Goal: Task Accomplishment & Management: Manage account settings

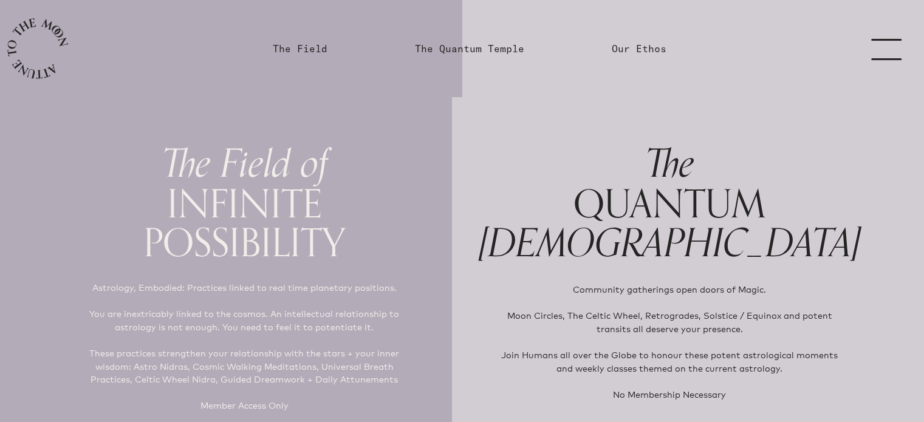
click at [875, 49] on link "menu" at bounding box center [893, 48] width 61 height 97
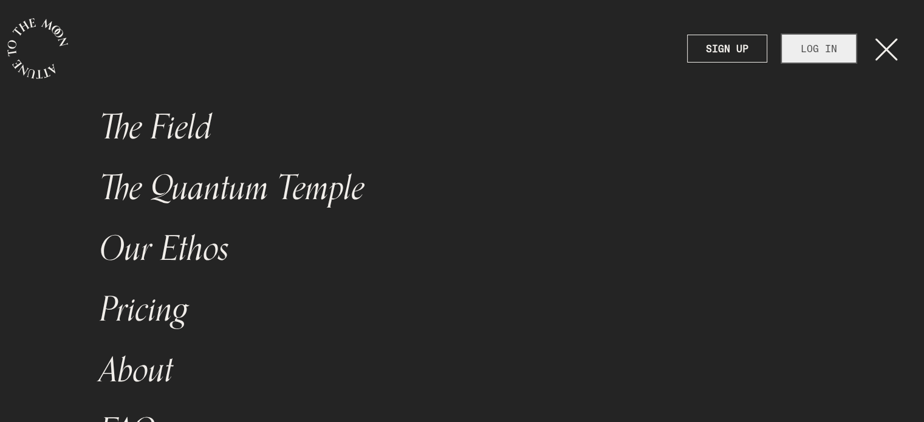
click at [824, 52] on link "LOG IN" at bounding box center [819, 49] width 74 height 28
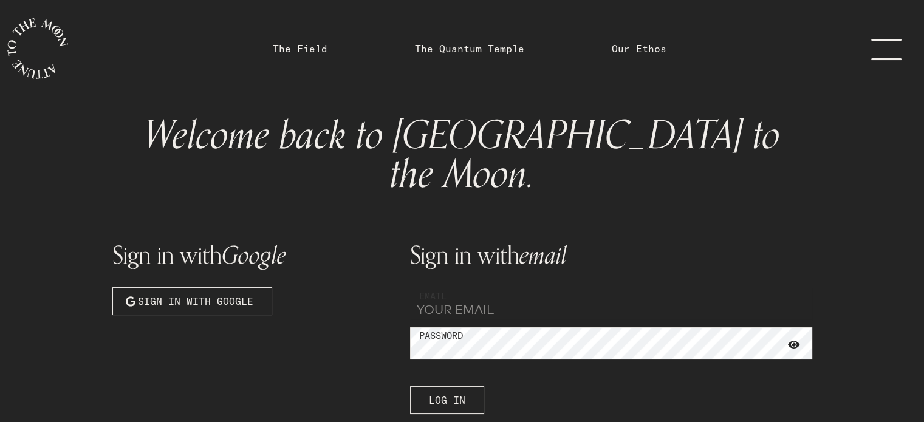
type input "kwtgadget@hotmail.com"
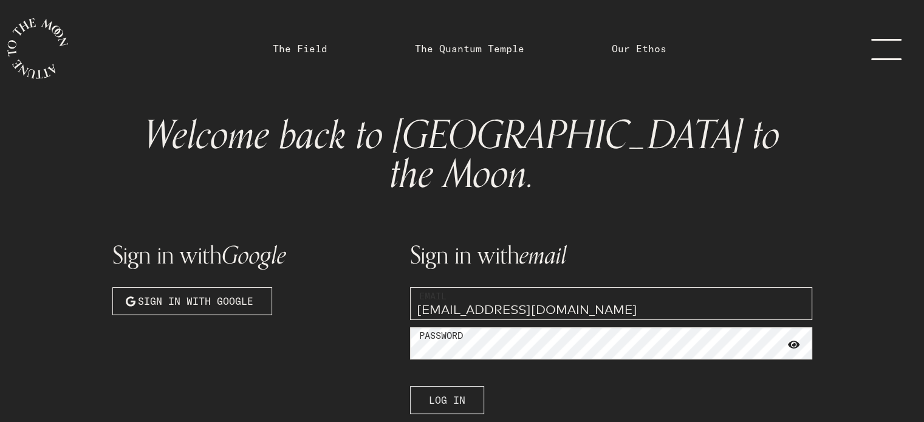
drag, startPoint x: 458, startPoint y: 357, endPoint x: 465, endPoint y: 358, distance: 6.9
click at [458, 393] on span "Log In" at bounding box center [447, 400] width 36 height 15
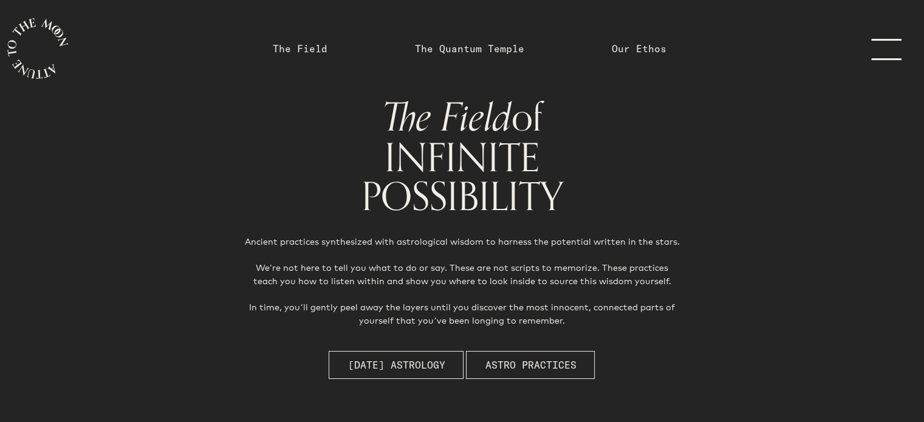
drag, startPoint x: 885, startPoint y: 44, endPoint x: 879, endPoint y: 54, distance: 12.0
click at [885, 43] on link "menu" at bounding box center [893, 48] width 61 height 97
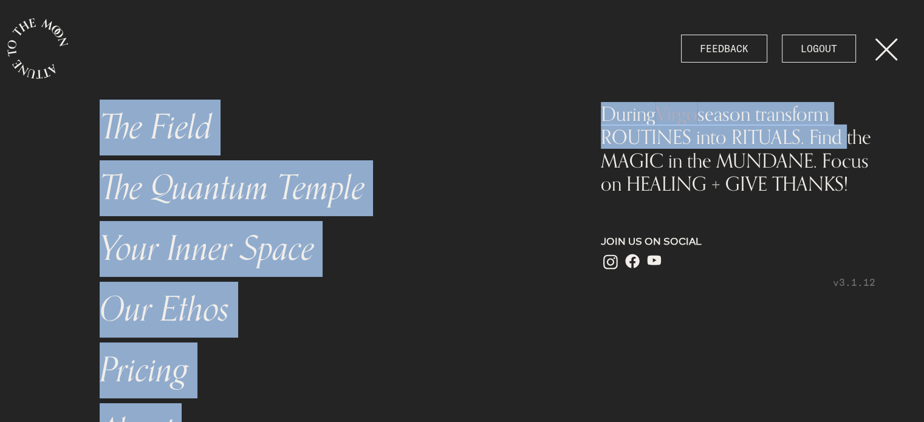
drag, startPoint x: 908, startPoint y: 60, endPoint x: 889, endPoint y: 126, distance: 68.8
click at [890, 128] on nav "FEEDBACK LOGOUT The Field The Quantum Temple Your Inner Space Our Ethos Pricing…" at bounding box center [462, 211] width 924 height 422
drag, startPoint x: 910, startPoint y: 92, endPoint x: 906, endPoint y: 104, distance: 12.7
click at [910, 91] on link "menu" at bounding box center [893, 48] width 61 height 97
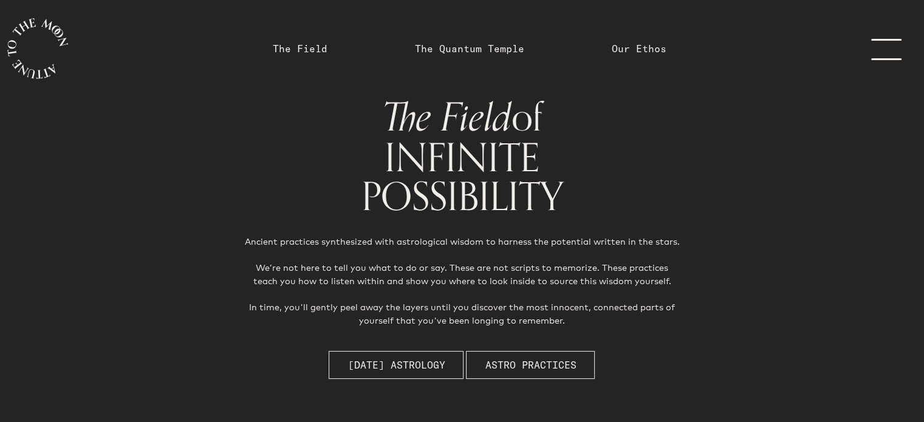
click at [886, 50] on link "menu" at bounding box center [893, 48] width 61 height 97
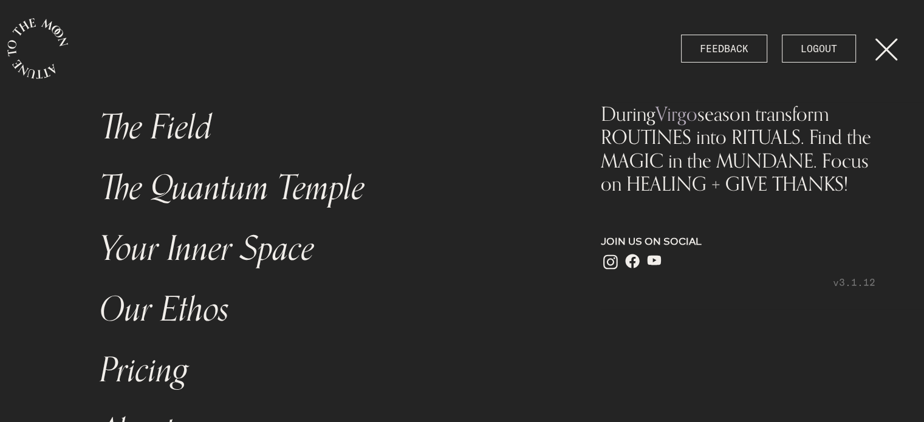
click at [187, 245] on link "Your Inner Space" at bounding box center [323, 249] width 462 height 61
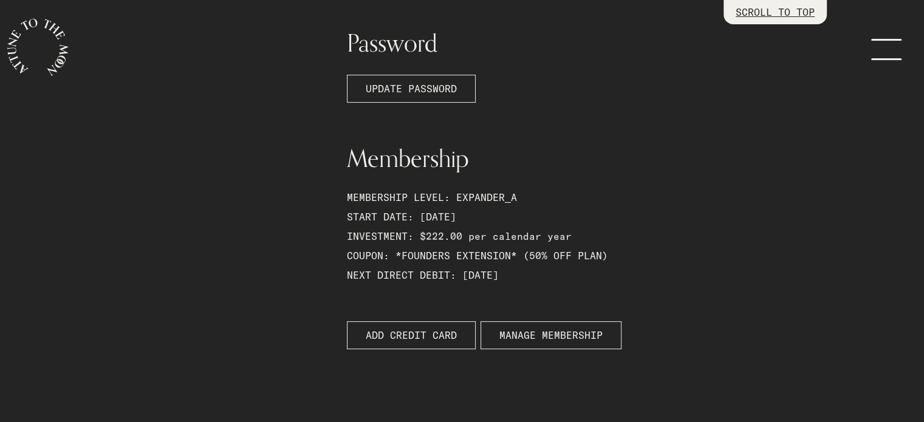
scroll to position [432, 0]
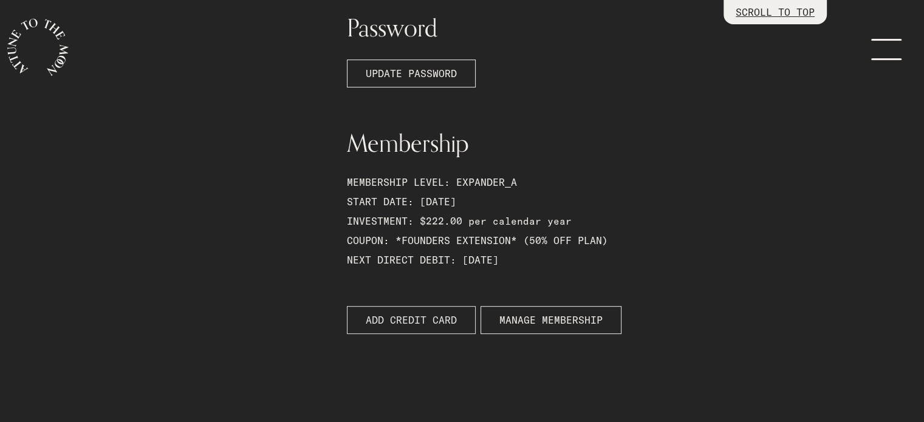
click at [425, 320] on span "ADD CREDIT CARD" at bounding box center [411, 320] width 91 height 15
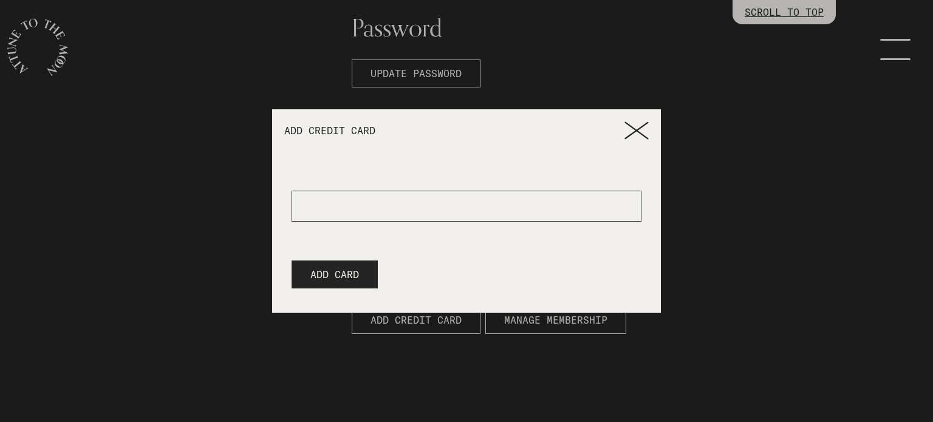
click at [634, 135] on icon at bounding box center [637, 131] width 24 height 18
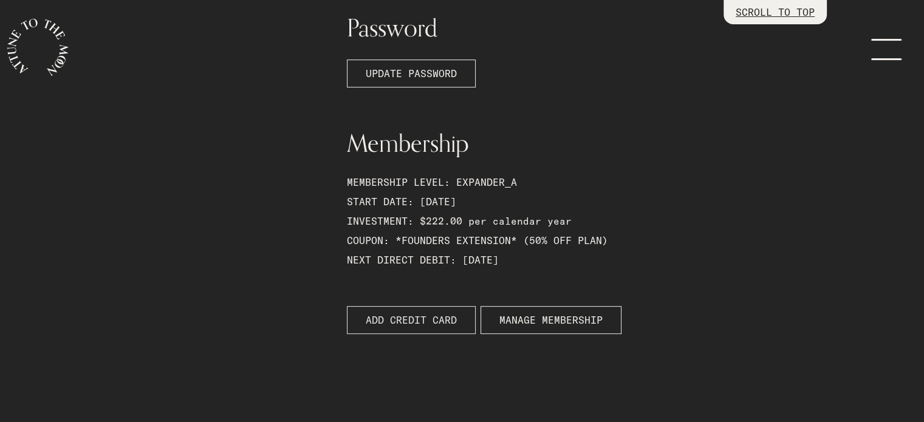
click at [387, 318] on span "ADD CREDIT CARD" at bounding box center [411, 320] width 91 height 15
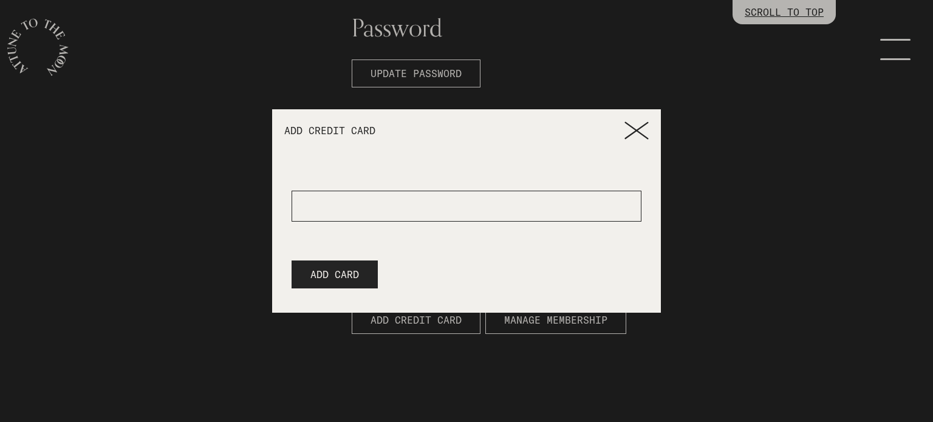
drag, startPoint x: 365, startPoint y: 210, endPoint x: 367, endPoint y: 222, distance: 11.8
click at [366, 211] on div at bounding box center [467, 206] width 350 height 31
click at [349, 272] on span "ADD CARD" at bounding box center [334, 274] width 49 height 15
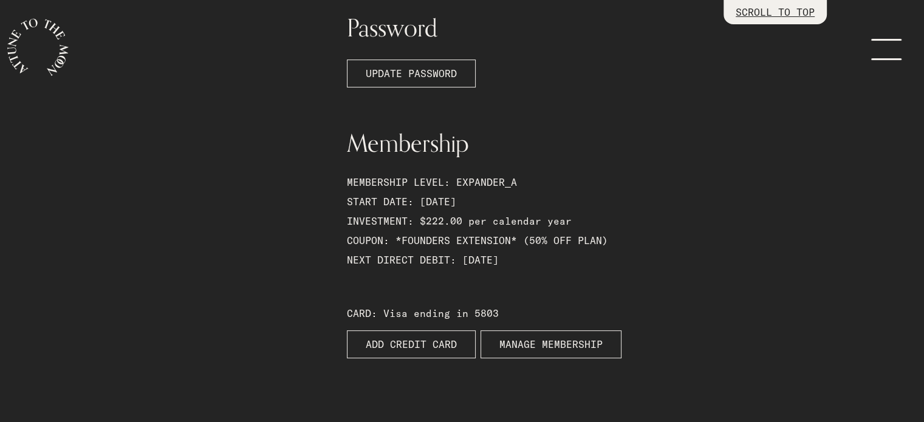
click at [541, 347] on span "MANAGE MEMBERSHIP" at bounding box center [550, 344] width 103 height 15
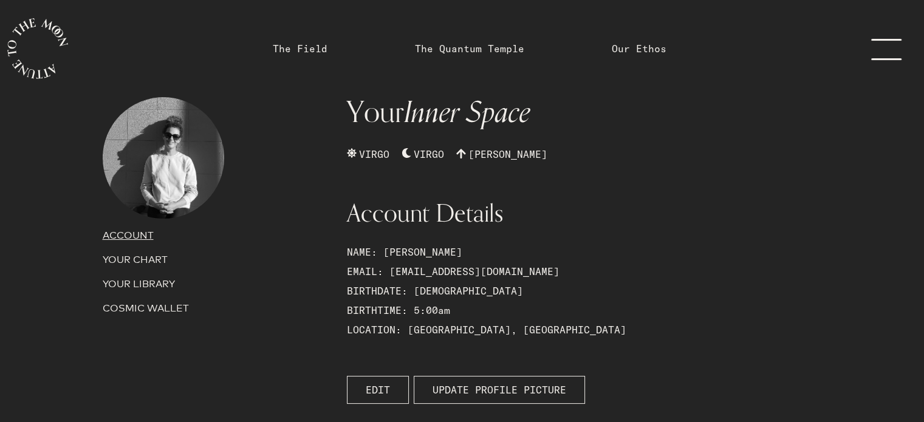
click at [885, 51] on link "menu" at bounding box center [893, 48] width 61 height 97
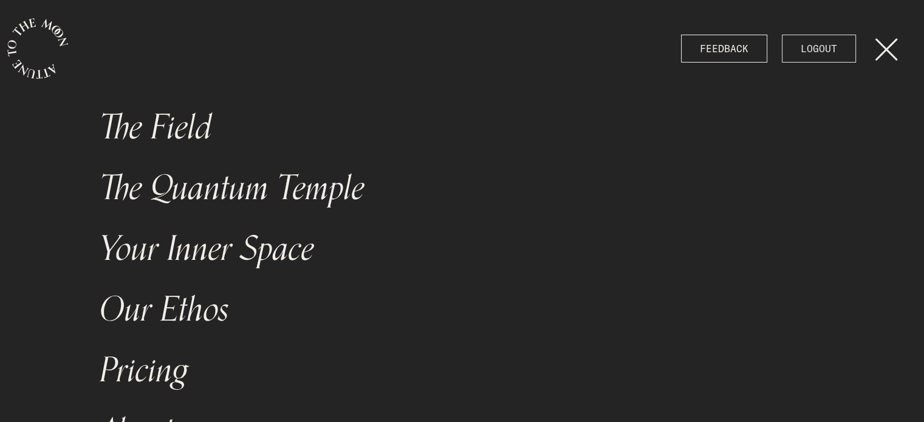
click at [826, 52] on link "LOGOUT" at bounding box center [819, 49] width 74 height 28
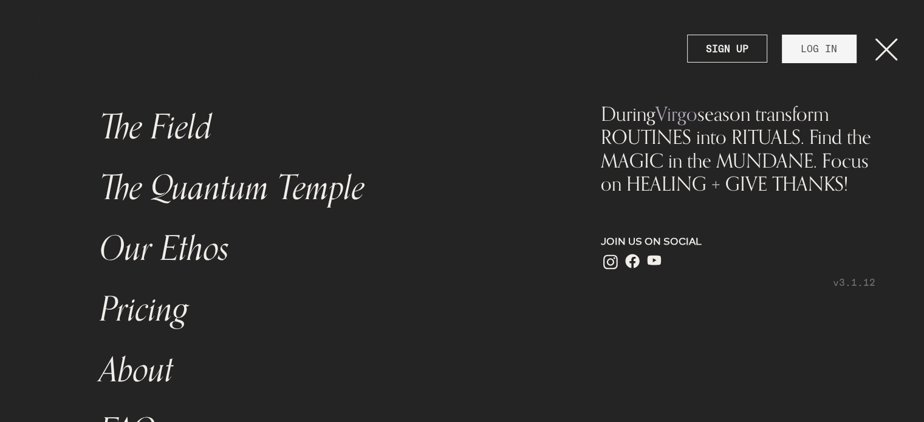
click at [166, 306] on link "Pricing" at bounding box center [323, 309] width 462 height 61
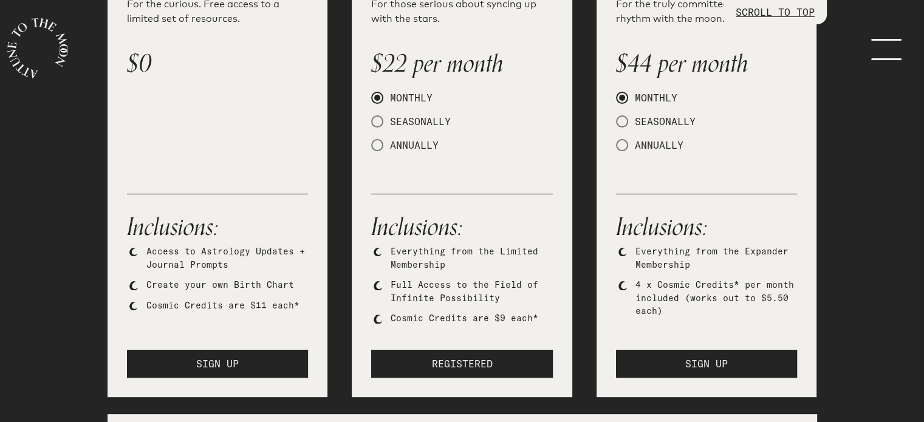
scroll to position [275, 0]
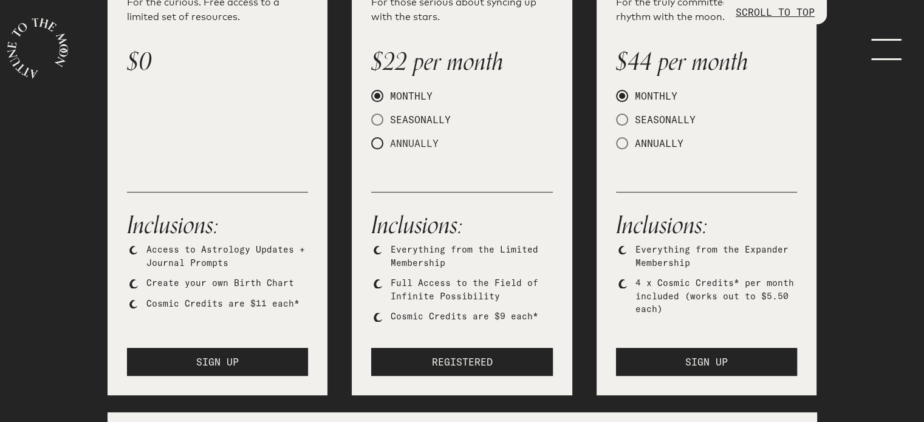
click at [376, 140] on span at bounding box center [377, 143] width 12 height 12
click at [376, 140] on input "ANNUALLY" at bounding box center [375, 144] width 8 height 8
radio input "true"
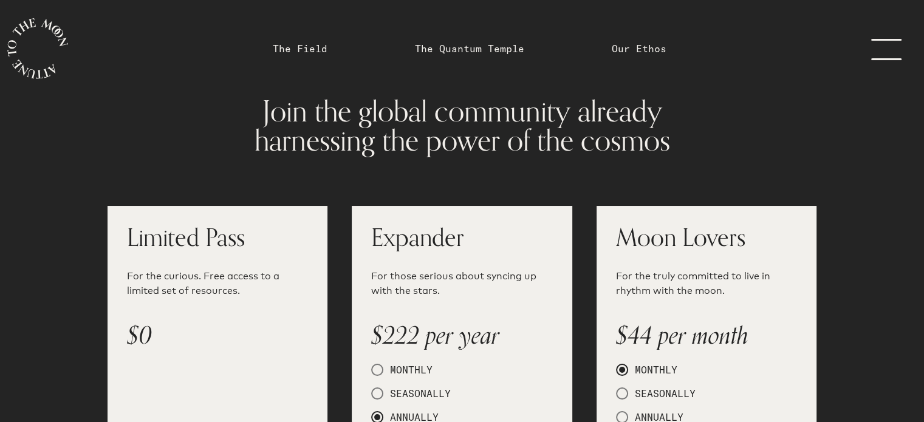
scroll to position [0, 0]
